Goal: Information Seeking & Learning: Learn about a topic

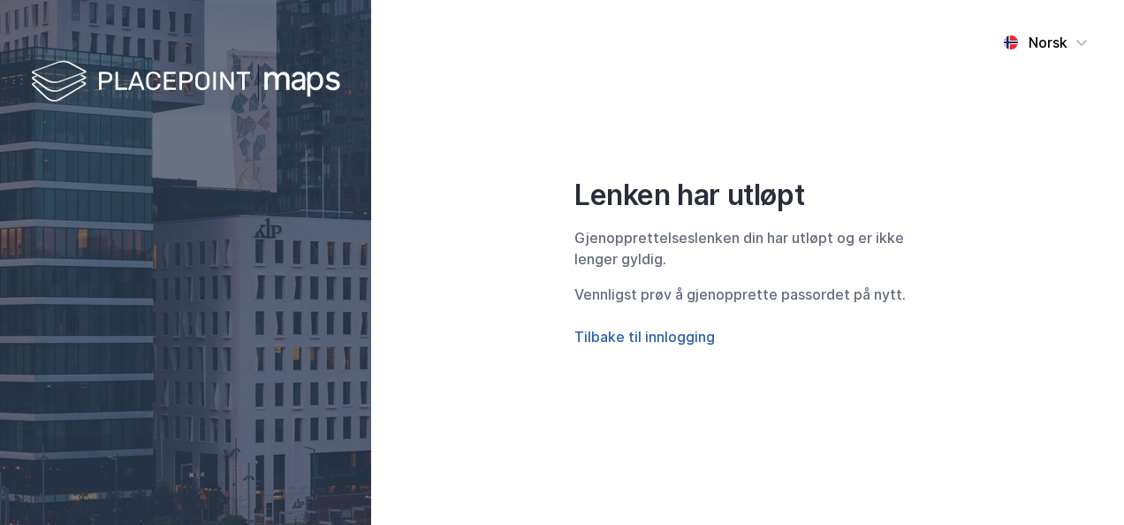
click at [608, 341] on button "Tilbake til innlogging" at bounding box center [644, 336] width 140 height 21
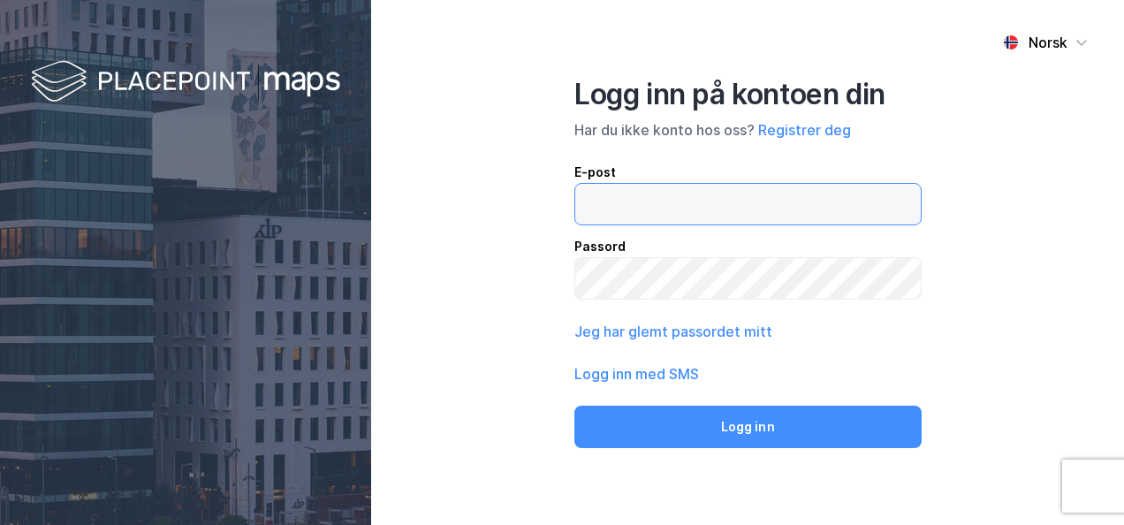
click at [634, 195] on input "email" at bounding box center [747, 204] width 345 height 41
type input "T"
type input "s"
type input "roger.stenseide@nordea.no"
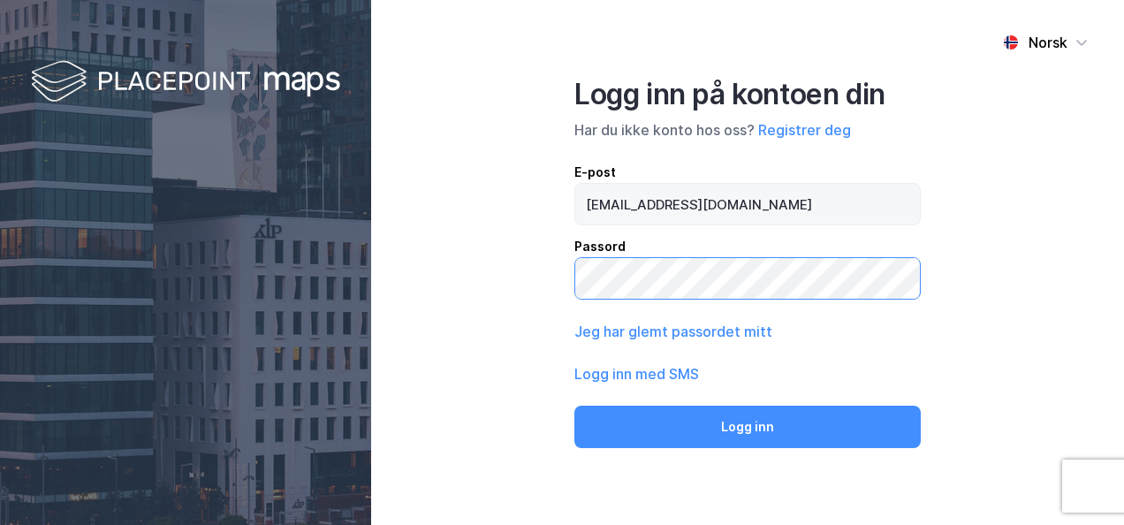
click at [574, 406] on button "Logg inn" at bounding box center [747, 427] width 346 height 42
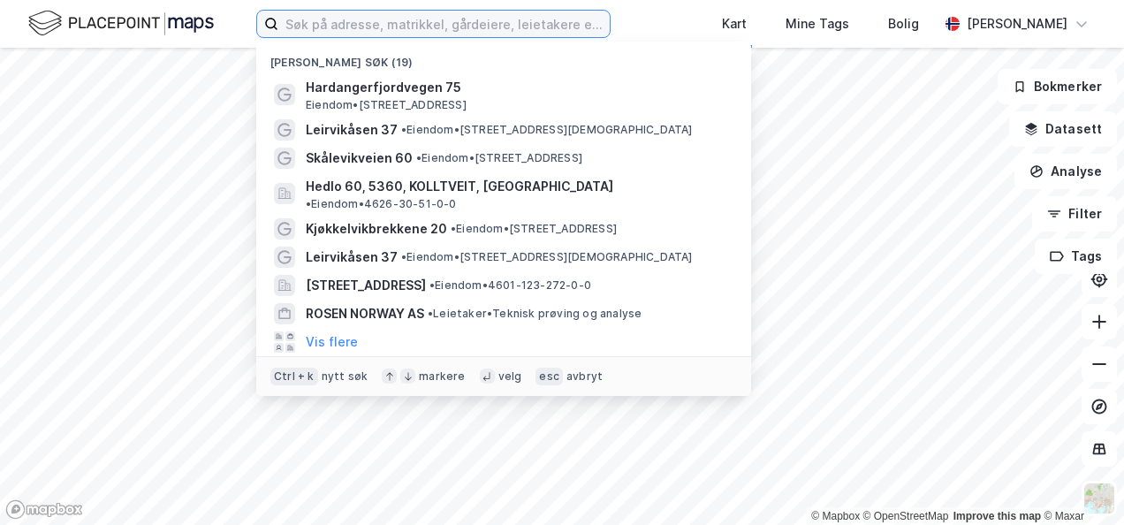
click at [476, 34] on input at bounding box center [443, 24] width 331 height 27
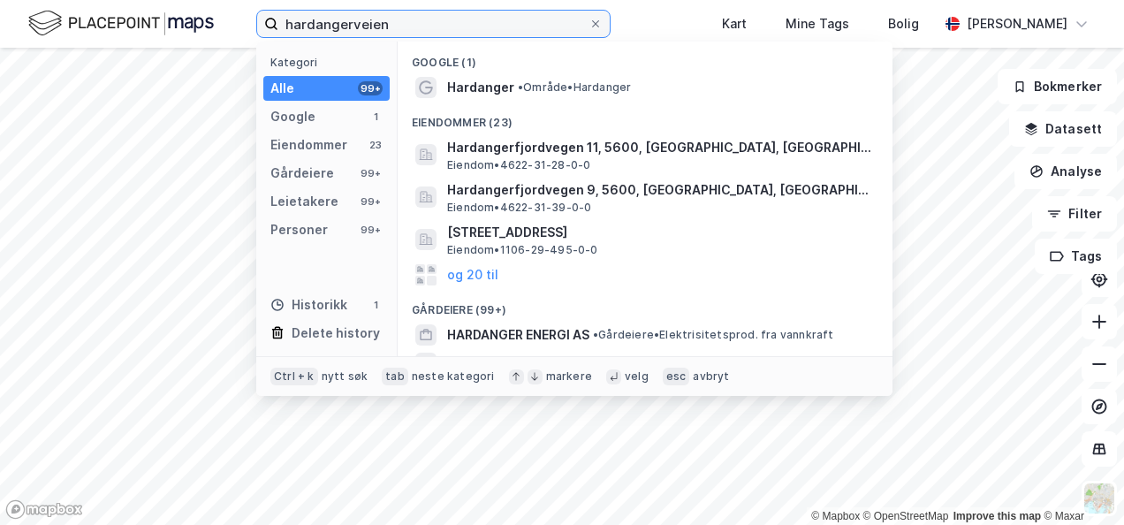
type input "hardangerveien"
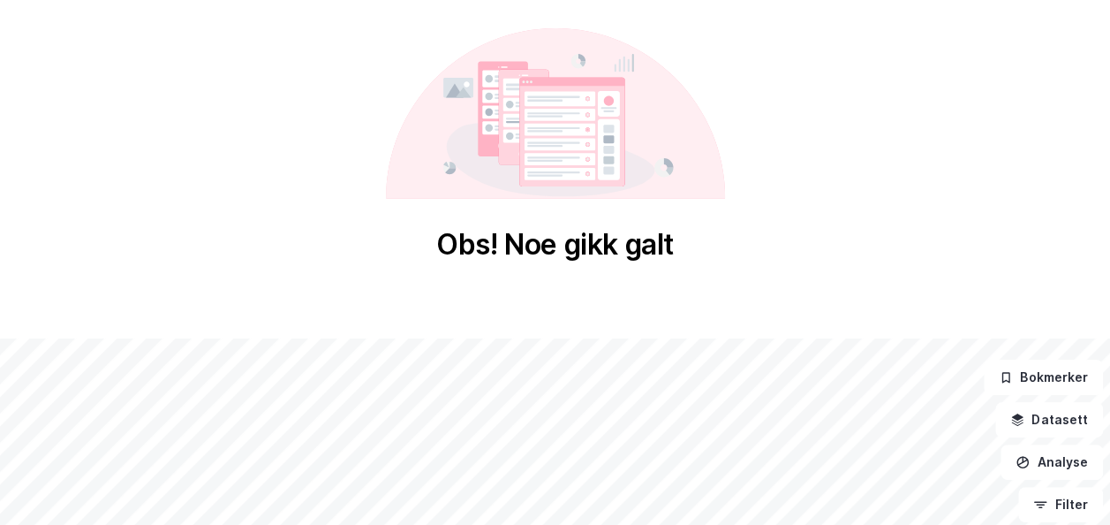
click at [578, 290] on div "Obs! Noe gikk galt" at bounding box center [555, 145] width 1110 height 291
click at [327, 316] on div "Obs! Noe gikk galt © Mapbox © OpenStreetMap Improve this map © Maxar Bokmerker …" at bounding box center [555, 407] width 1110 height 815
click at [548, 263] on div "Obs! Noe gikk galt" at bounding box center [555, 145] width 1110 height 291
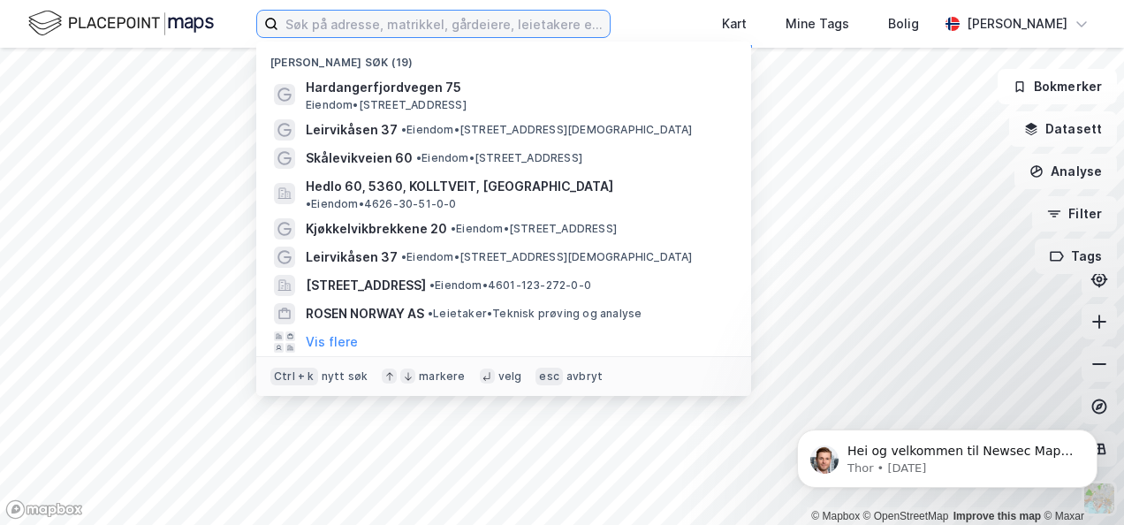
click at [437, 19] on input at bounding box center [443, 24] width 331 height 27
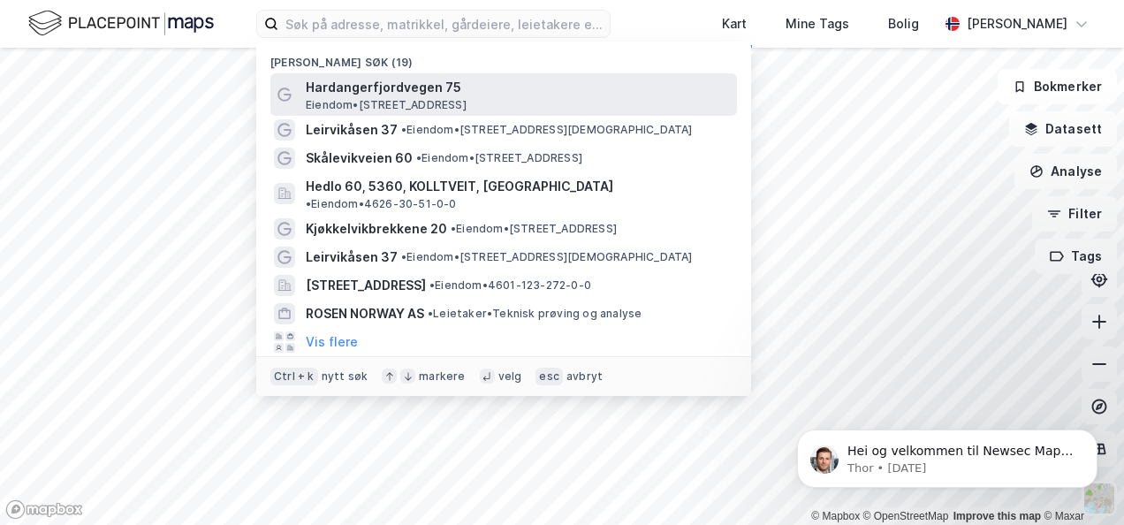
click at [375, 90] on span "Hardangerfjordvegen 75" at bounding box center [518, 87] width 424 height 21
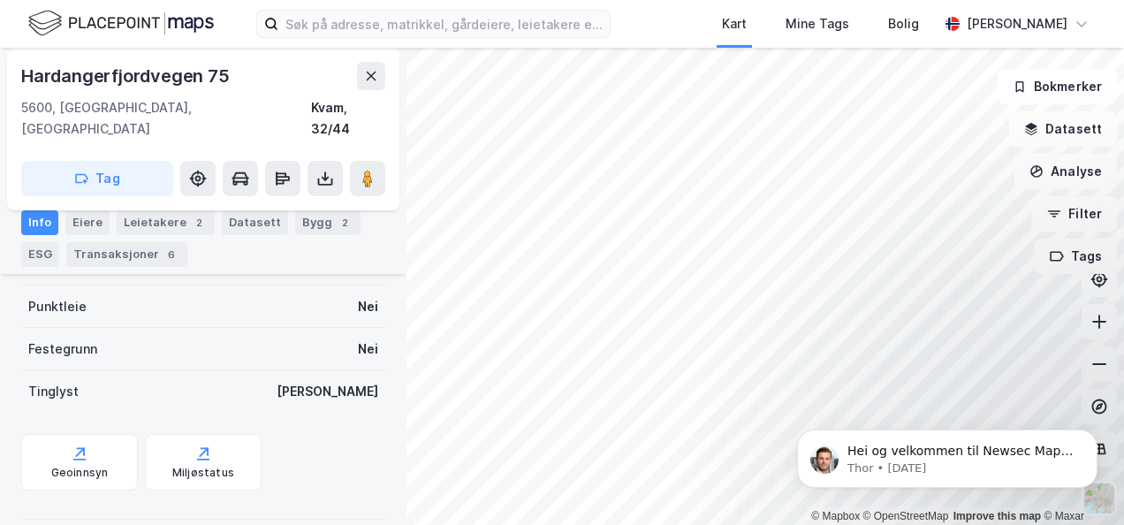
scroll to position [171, 0]
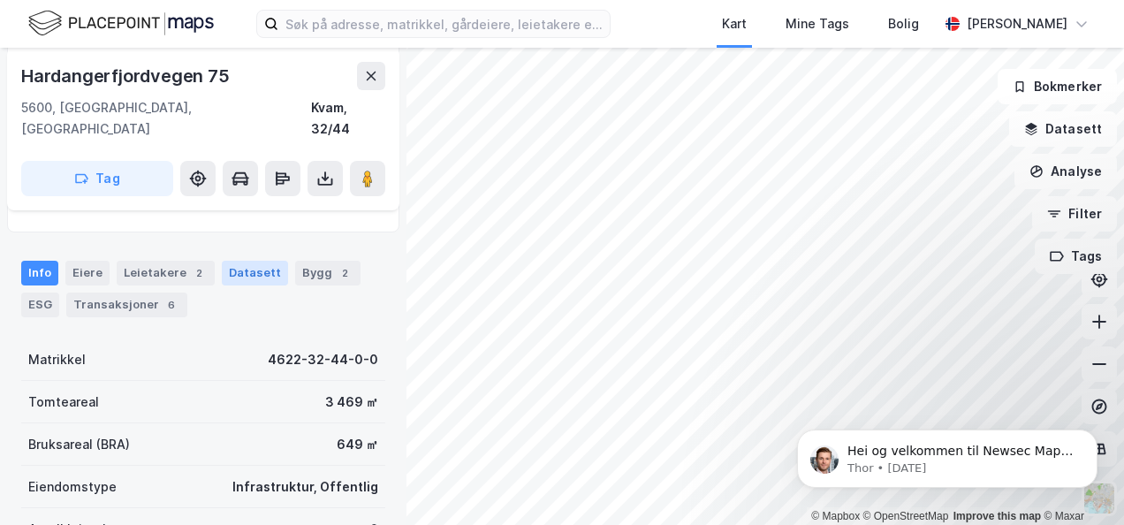
click at [248, 261] on div "Datasett" at bounding box center [255, 273] width 66 height 25
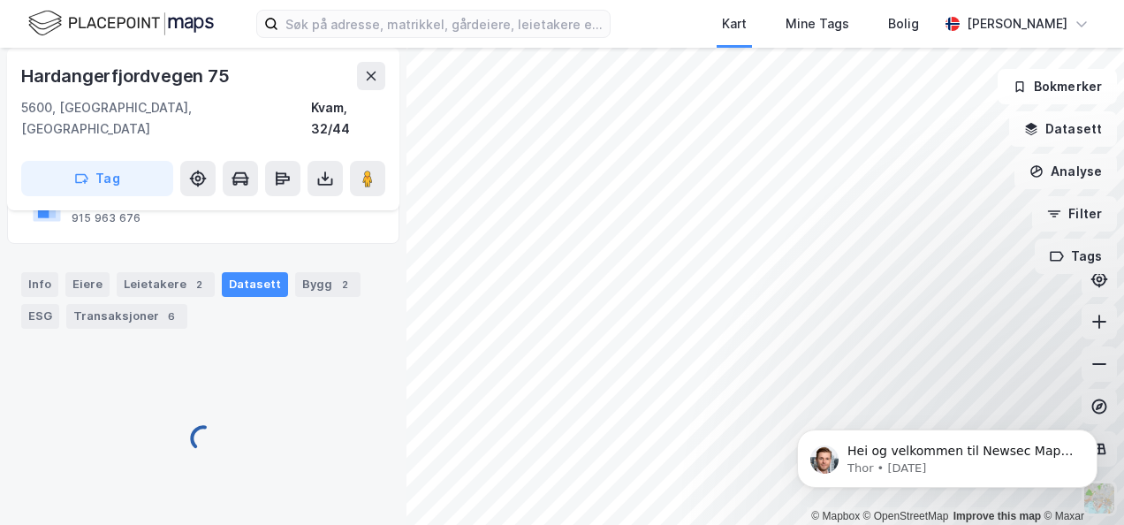
scroll to position [162, 0]
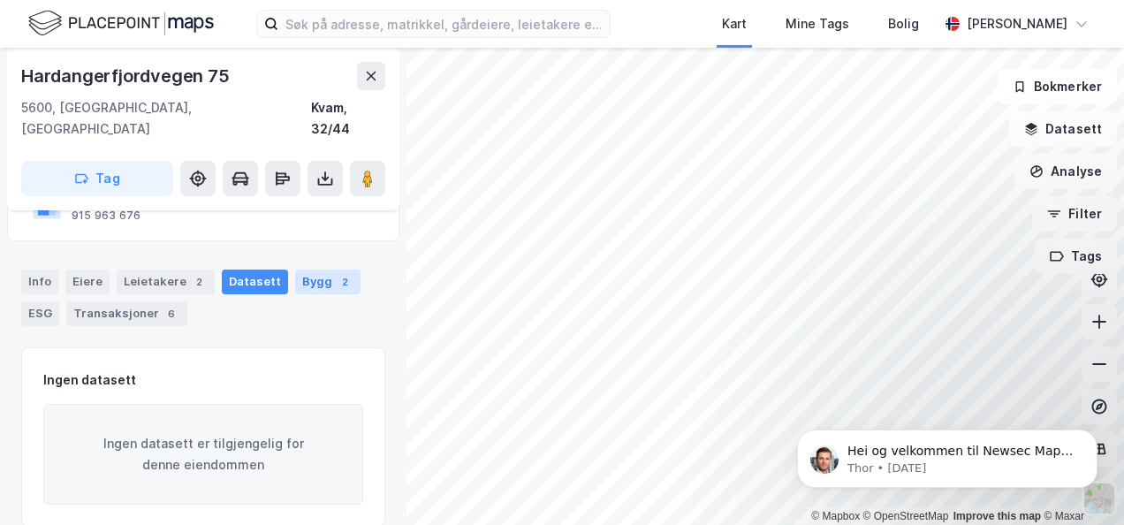
click at [300, 269] on div "Bygg 2" at bounding box center [327, 281] width 65 height 25
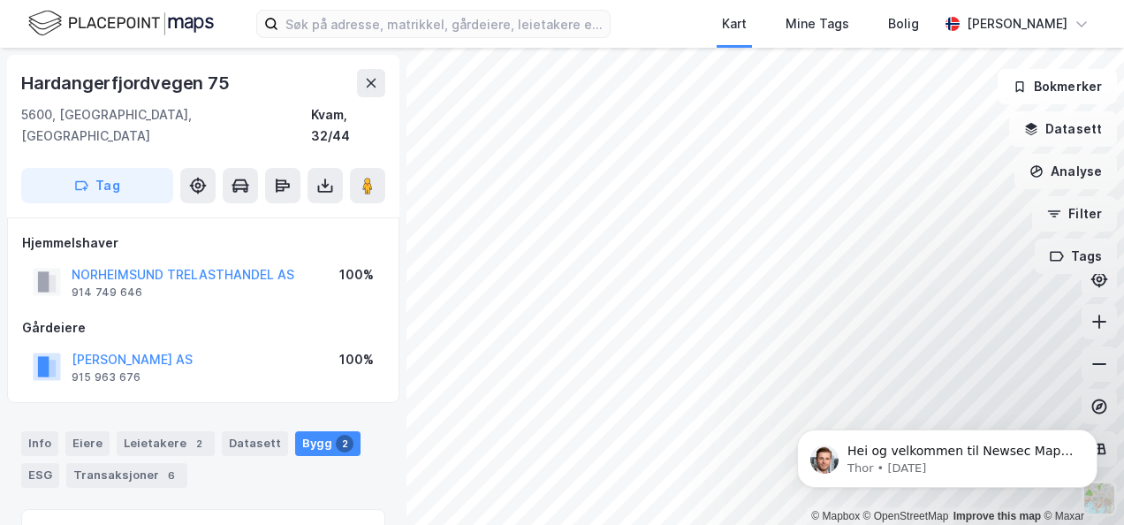
scroll to position [177, 0]
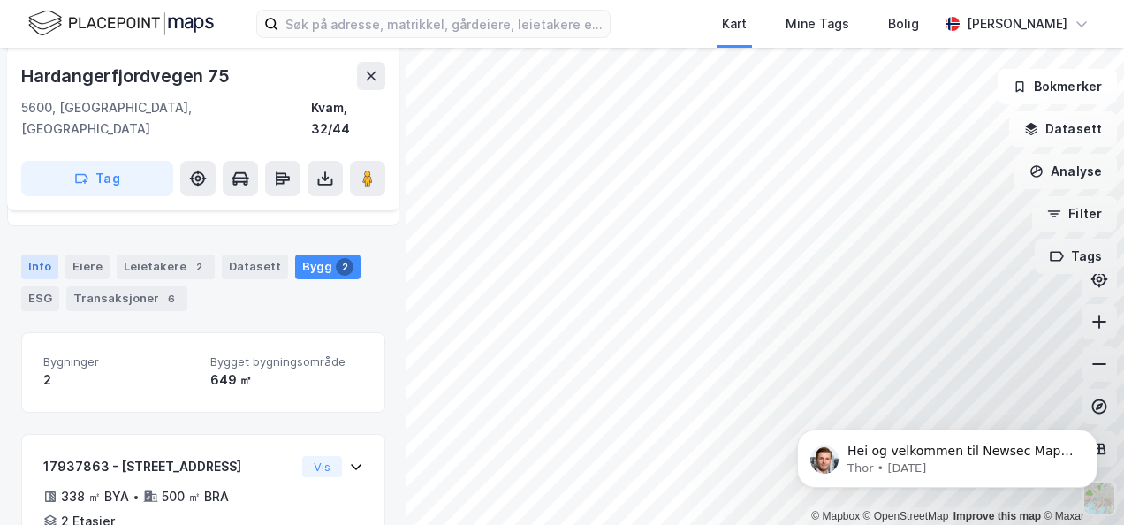
click at [43, 254] on div "Info" at bounding box center [39, 266] width 37 height 25
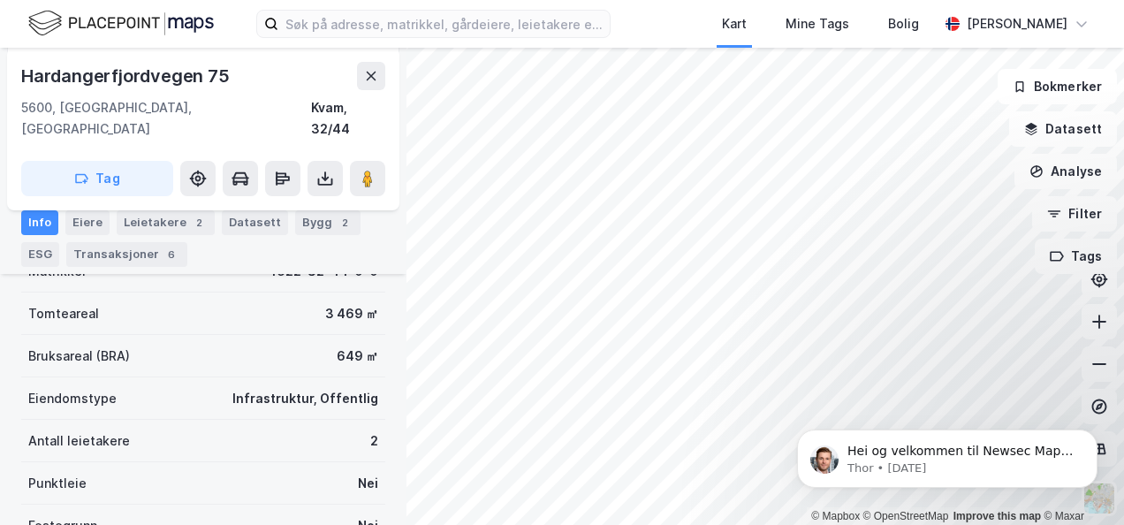
scroll to position [171, 0]
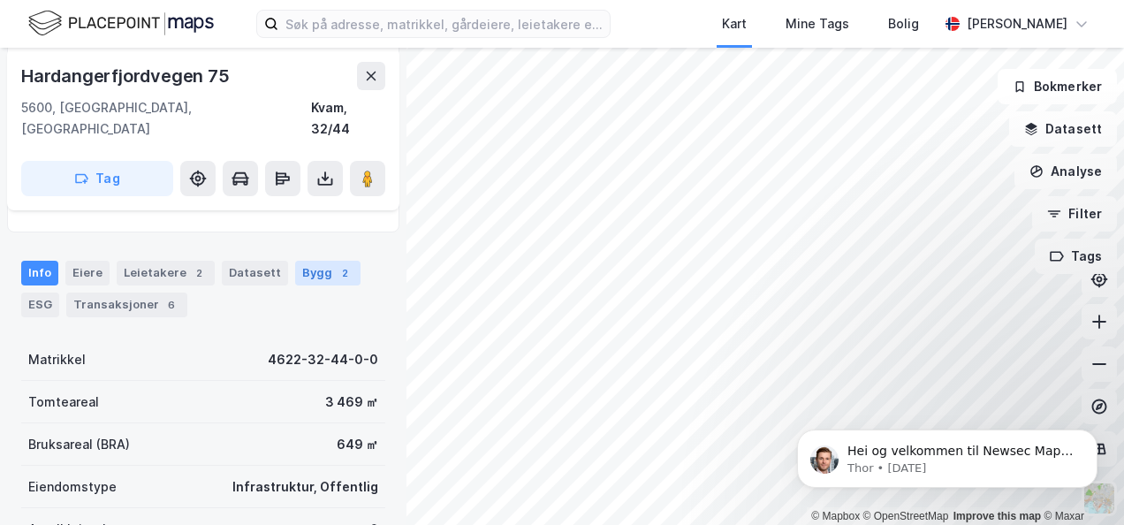
click at [295, 261] on div "Bygg 2" at bounding box center [327, 273] width 65 height 25
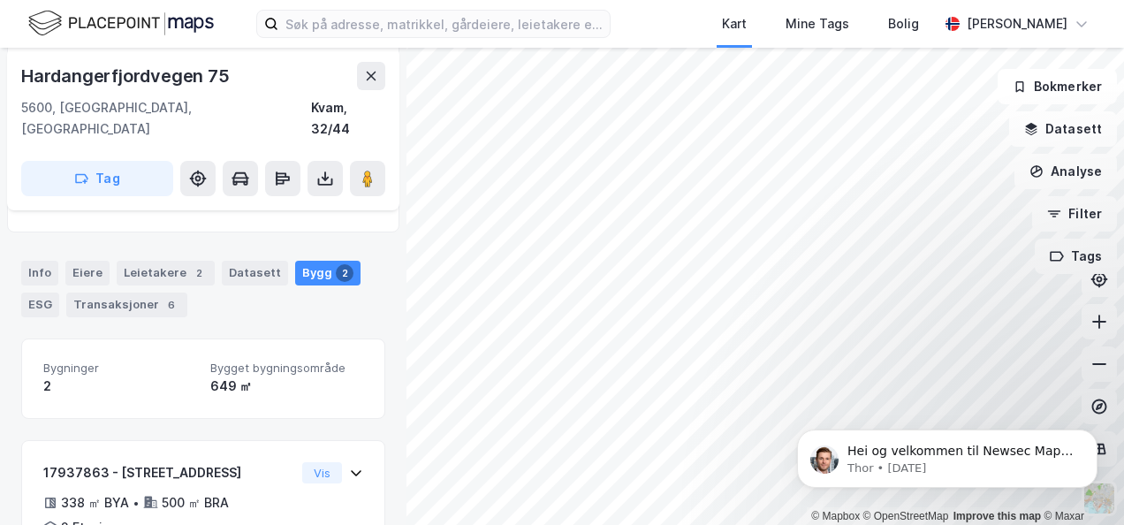
click at [295, 261] on div "Bygg 2" at bounding box center [327, 273] width 65 height 25
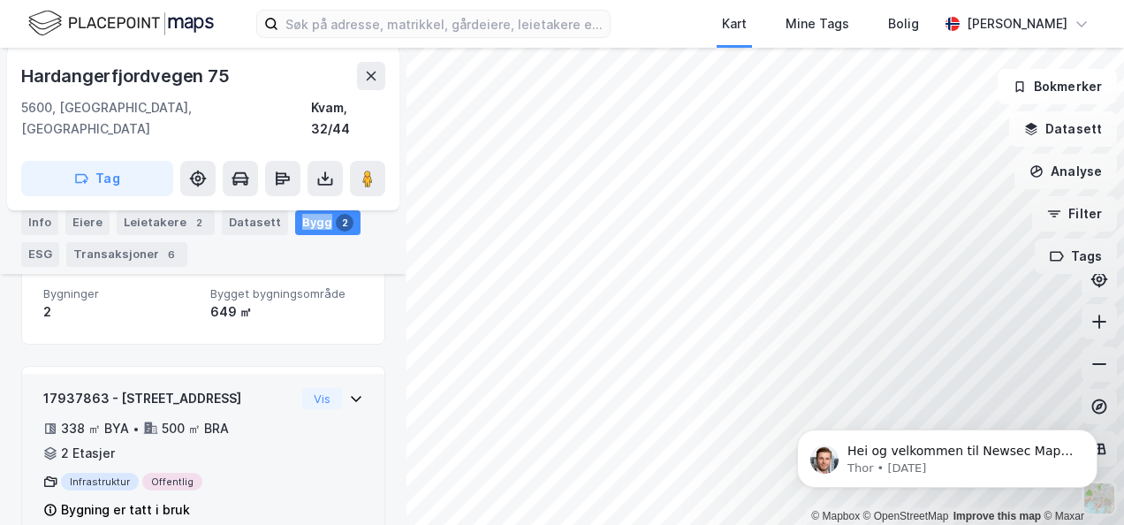
scroll to position [333, 0]
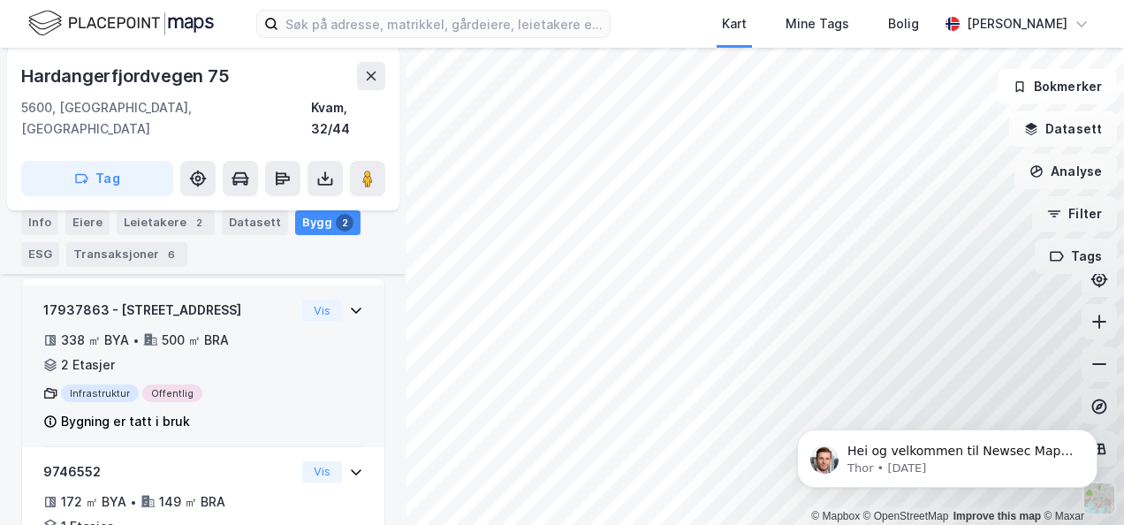
click at [102, 354] on div "2 Etasjer" at bounding box center [88, 364] width 54 height 21
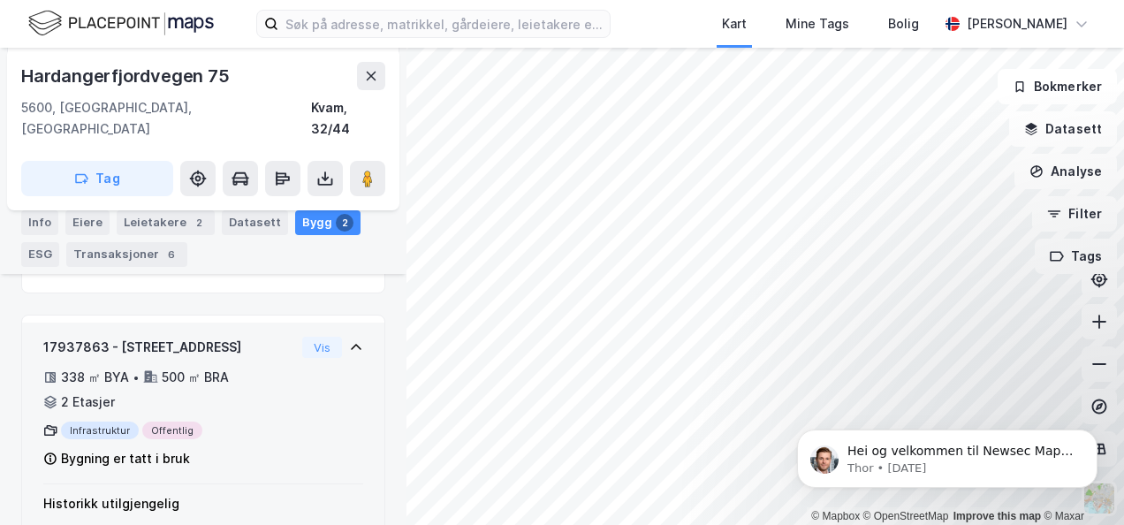
scroll to position [473, 0]
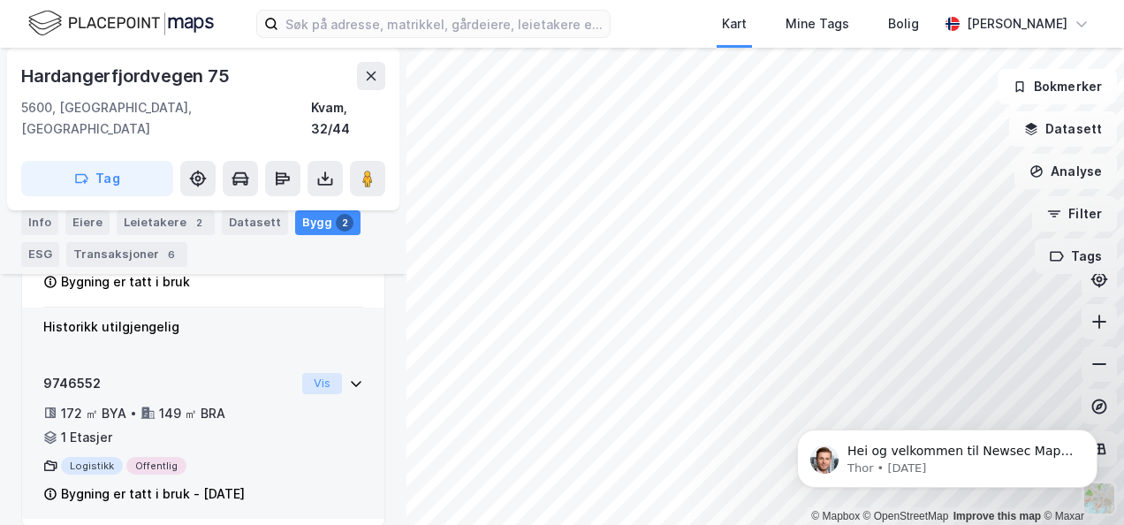
click at [322, 373] on button "Vis" at bounding box center [322, 383] width 40 height 21
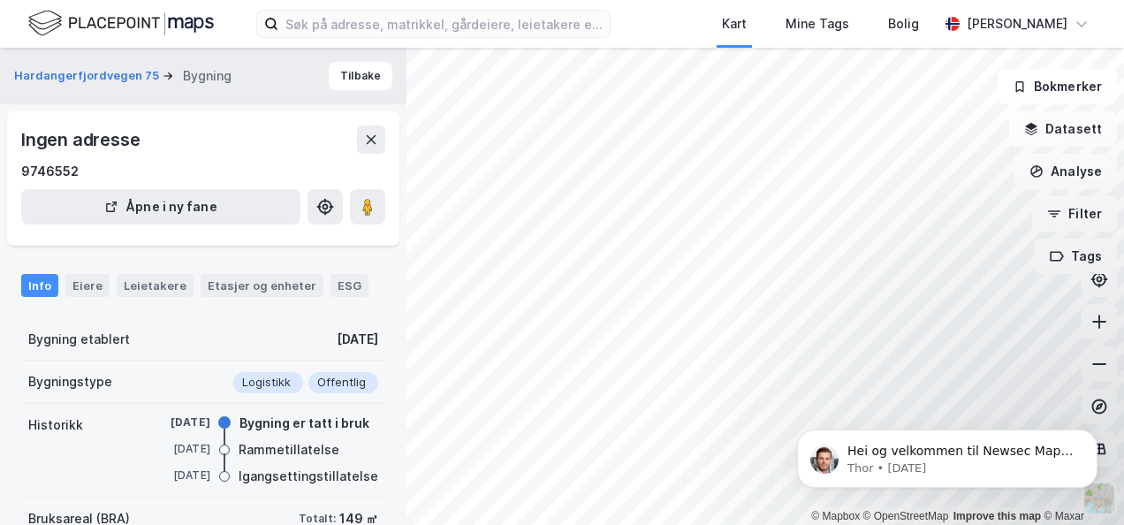
scroll to position [235, 0]
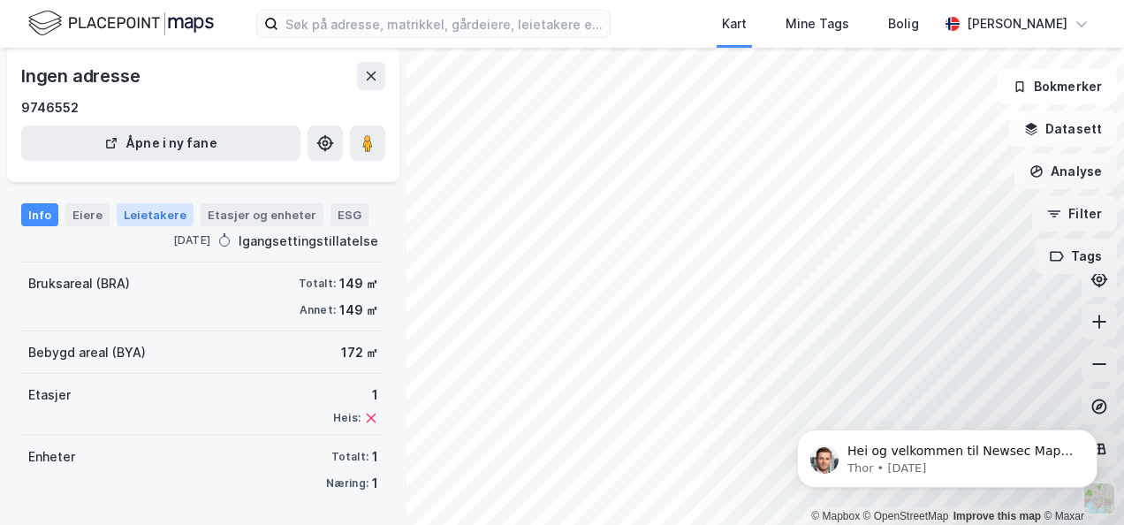
click at [137, 214] on div "Leietakere" at bounding box center [155, 214] width 77 height 23
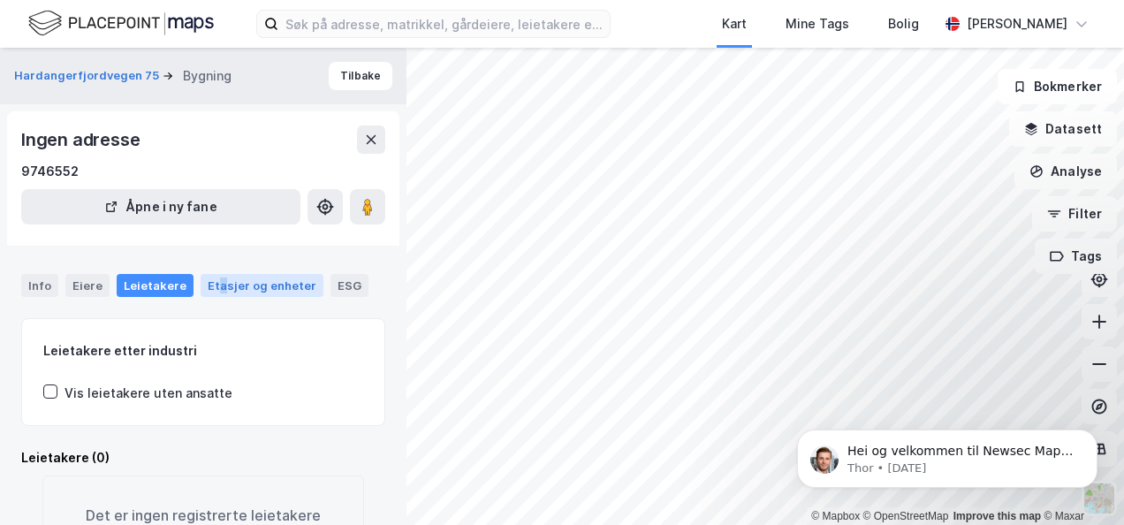
click at [214, 284] on div "Etasjer og enheter" at bounding box center [262, 285] width 109 height 16
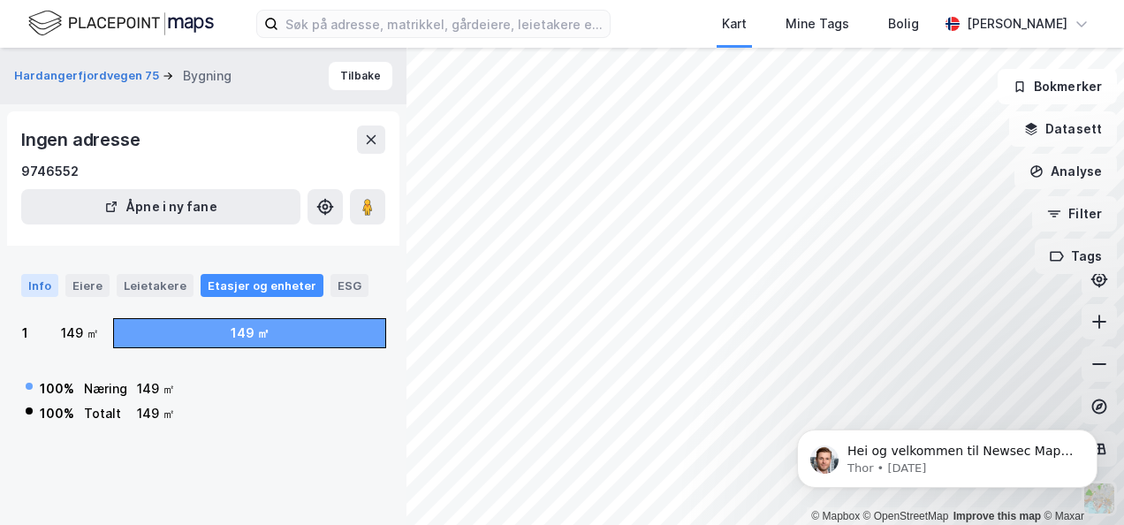
click at [42, 283] on div "Info" at bounding box center [39, 285] width 37 height 23
